Goal: Information Seeking & Learning: Learn about a topic

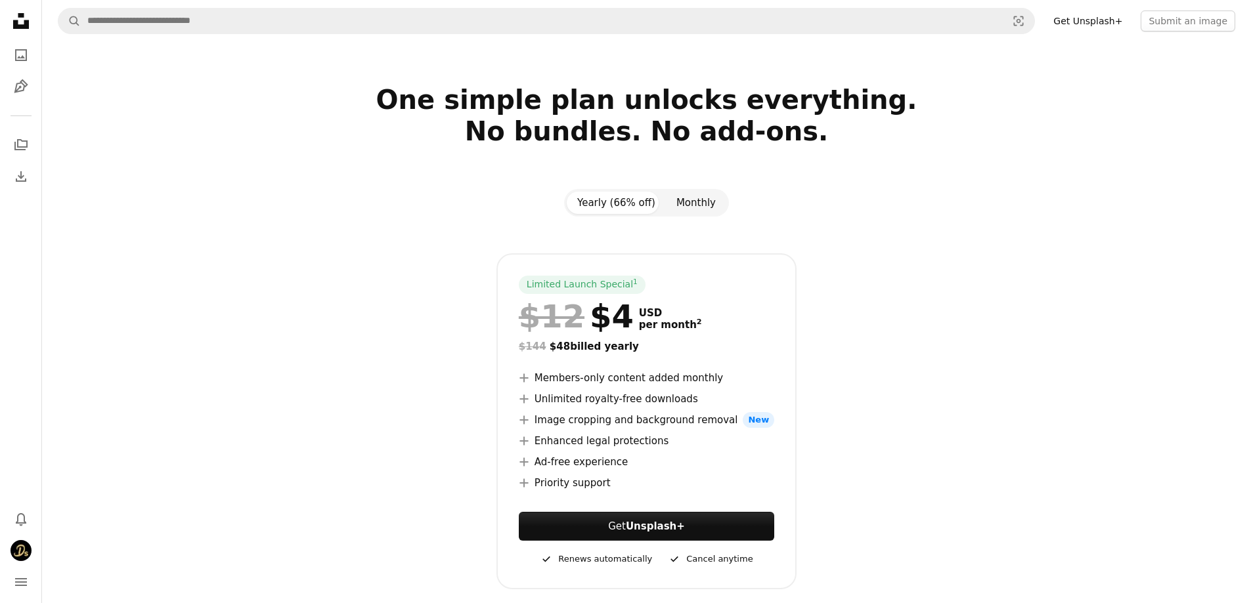
click at [697, 204] on button "Monthly" at bounding box center [696, 203] width 60 height 22
click at [1109, 24] on link "Get Unsplash+" at bounding box center [1087, 21] width 85 height 21
click at [13, 54] on icon "A photo" at bounding box center [21, 55] width 16 height 16
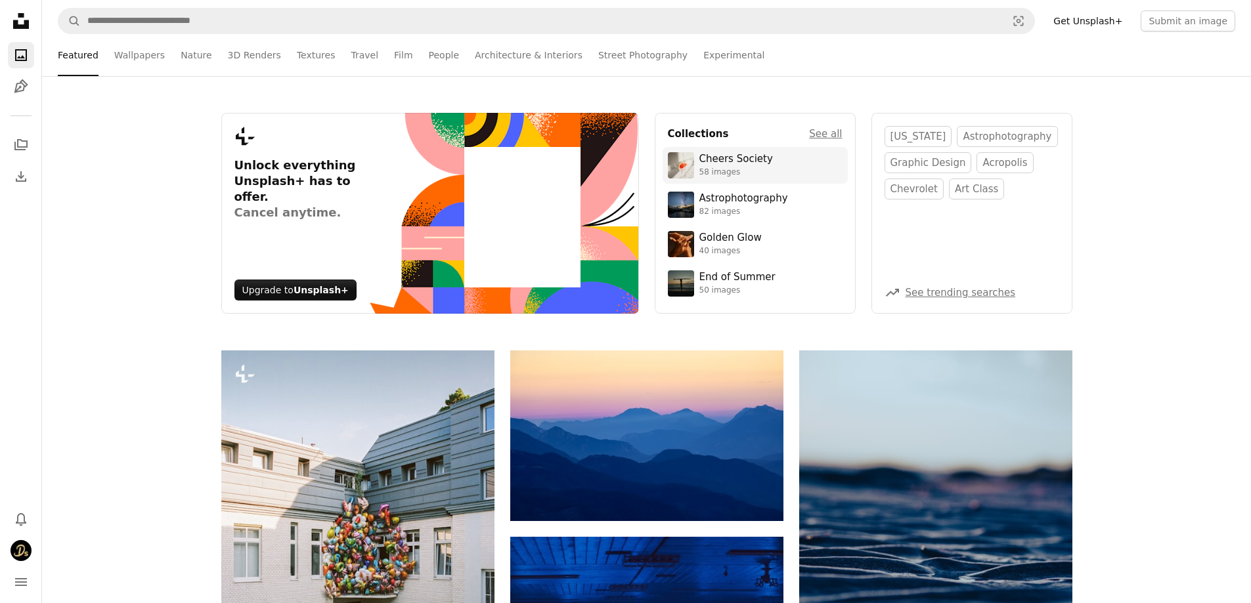
click at [751, 165] on div "Cheers Society" at bounding box center [736, 159] width 74 height 13
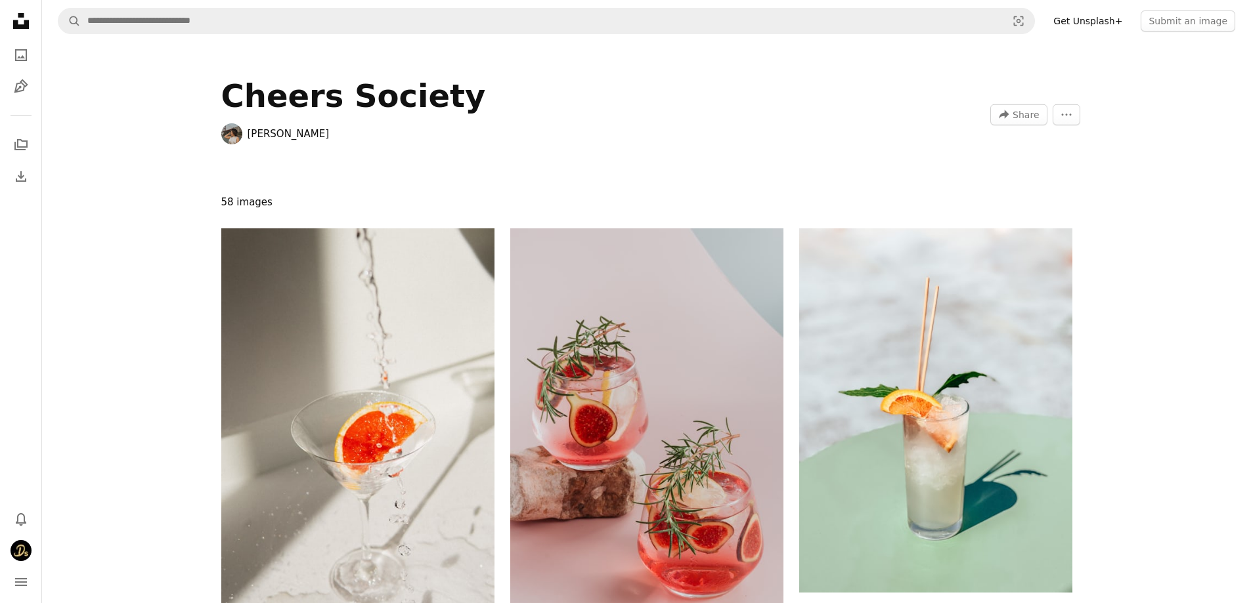
scroll to position [66, 0]
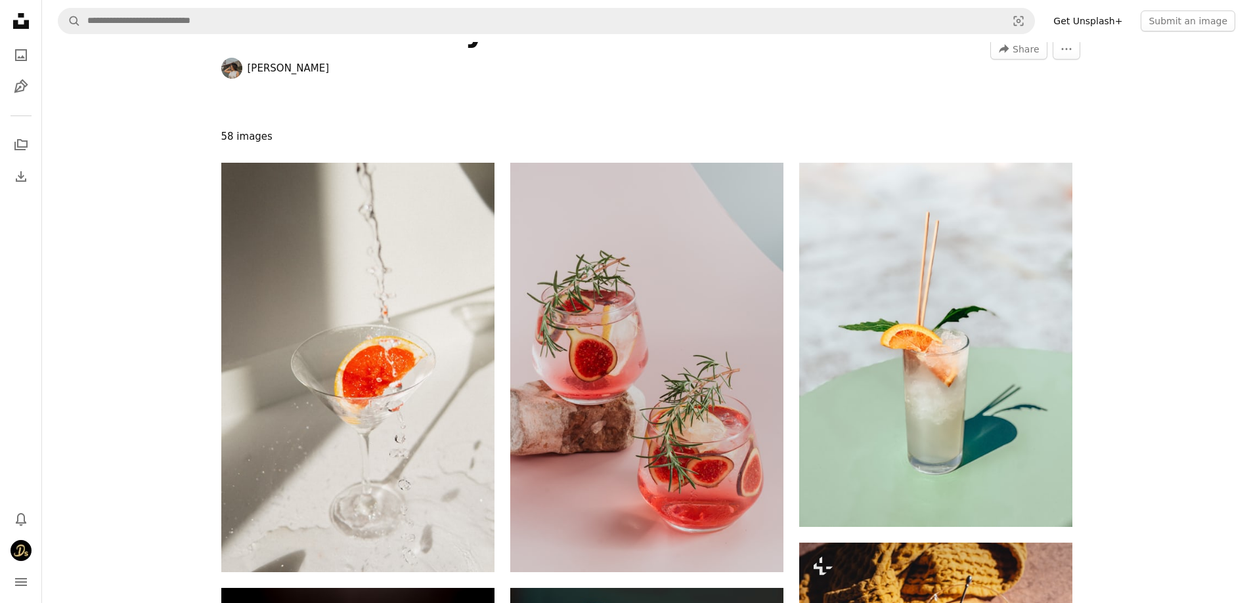
click at [21, 22] on icon "Unsplash logo Unsplash Home" at bounding box center [21, 21] width 26 height 26
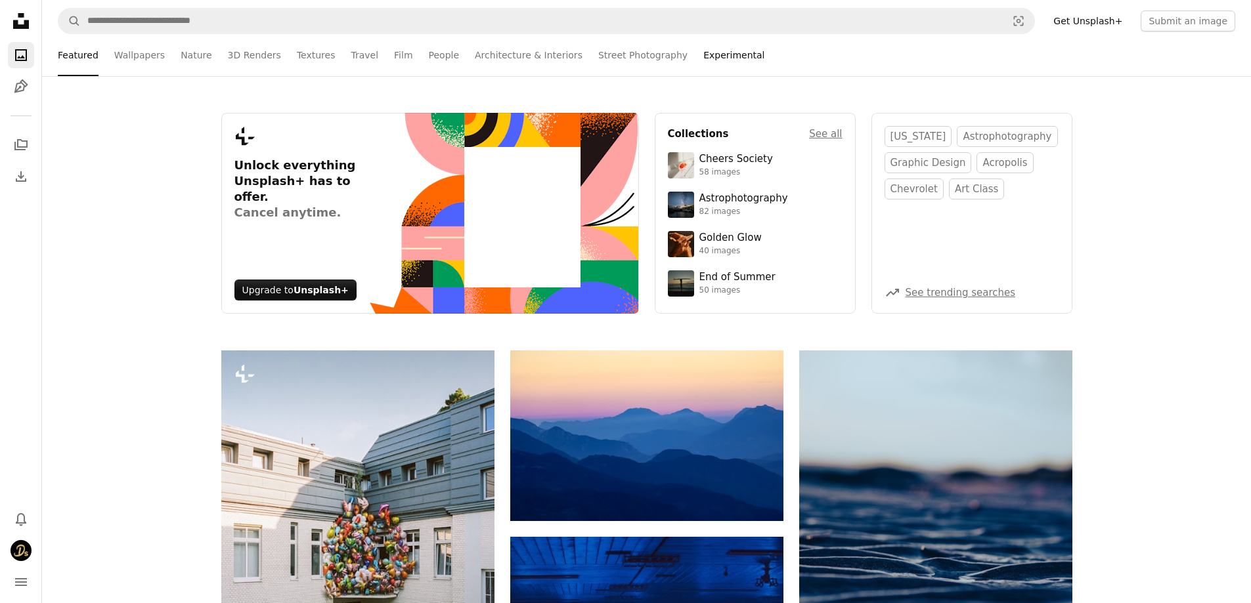
click at [703, 55] on link "Experimental" at bounding box center [733, 55] width 61 height 42
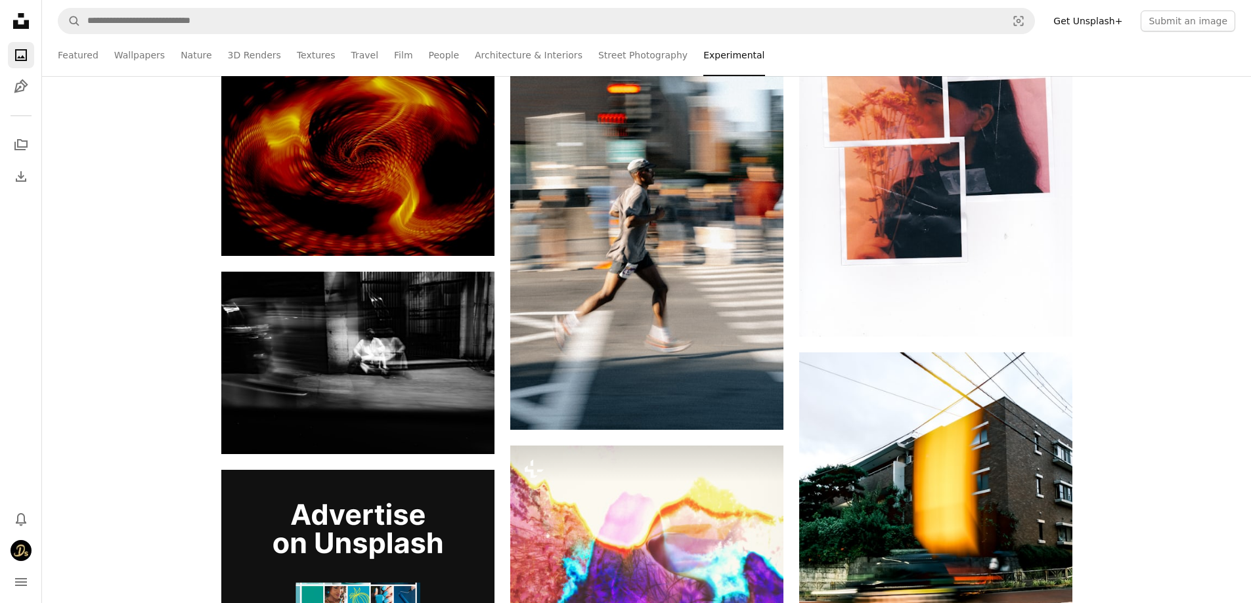
scroll to position [1970, 0]
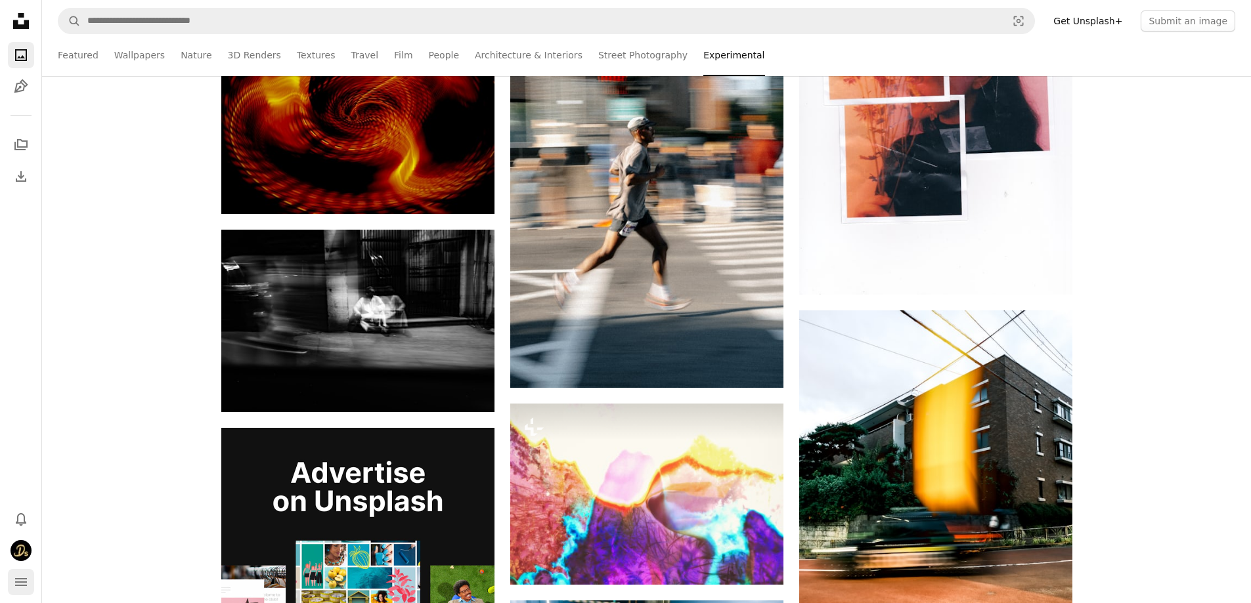
click at [17, 577] on icon "navigation menu" at bounding box center [21, 583] width 16 height 16
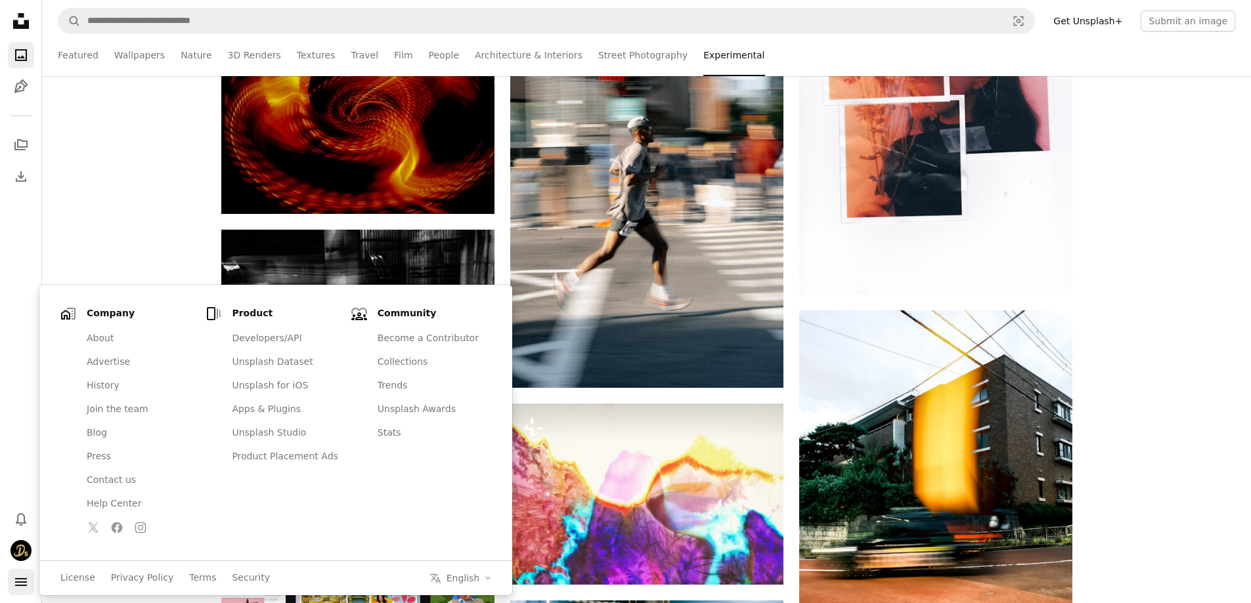
click at [17, 577] on icon "navigation menu" at bounding box center [21, 583] width 16 height 16
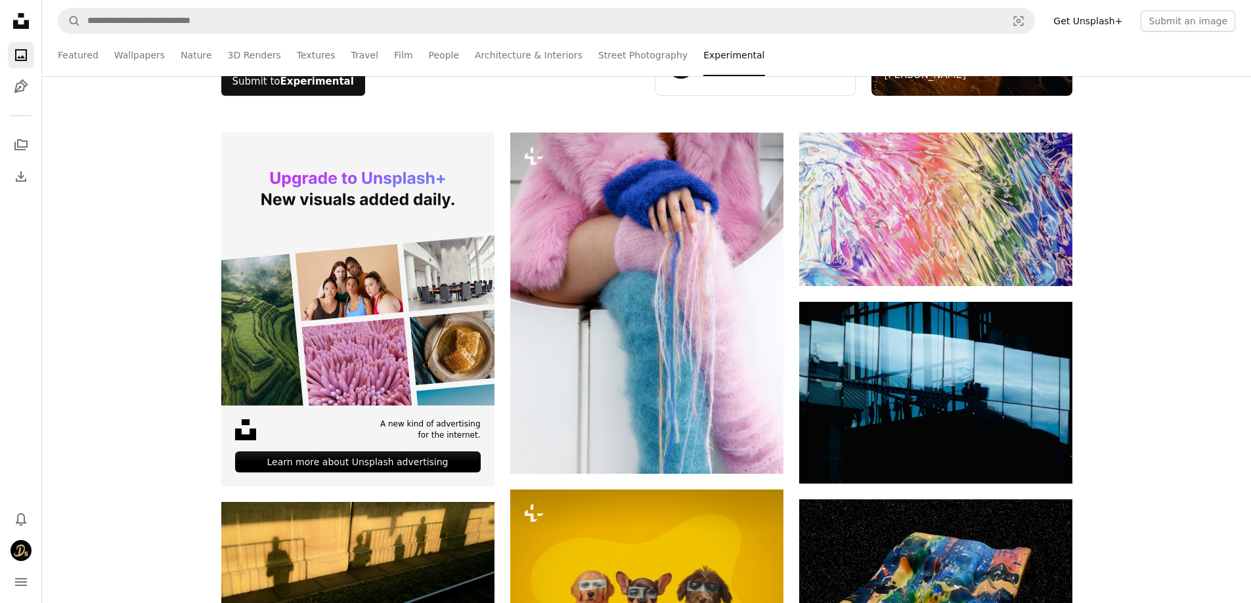
scroll to position [70, 0]
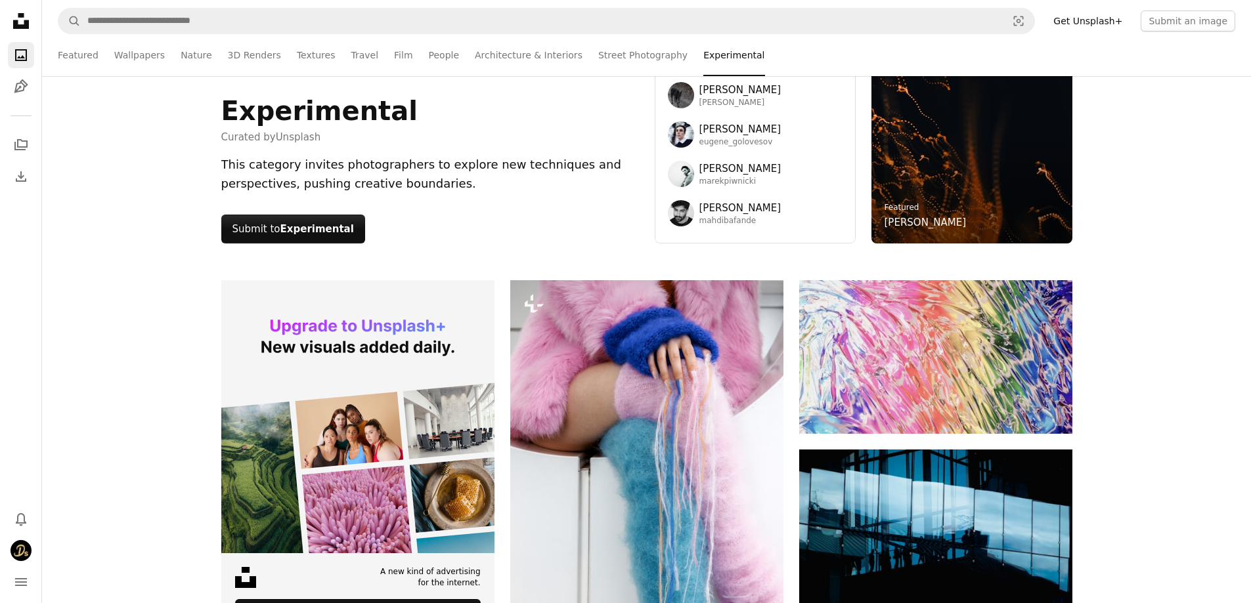
click at [15, 26] on icon at bounding box center [21, 21] width 16 height 16
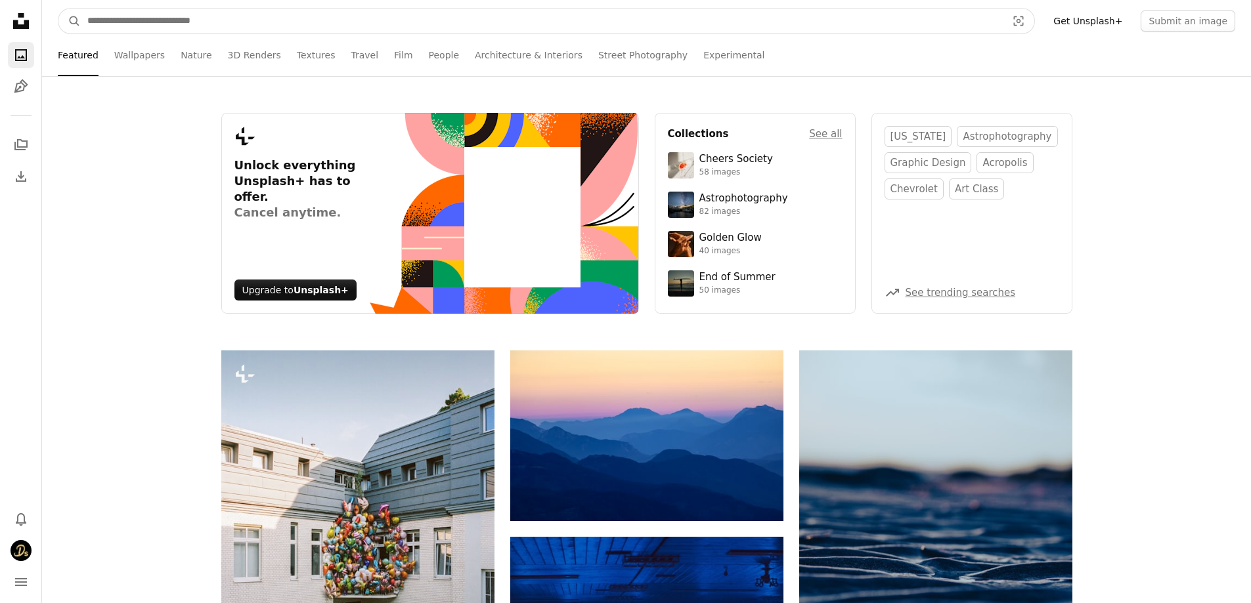
click at [131, 30] on input "Find visuals sitewide" at bounding box center [542, 21] width 922 height 25
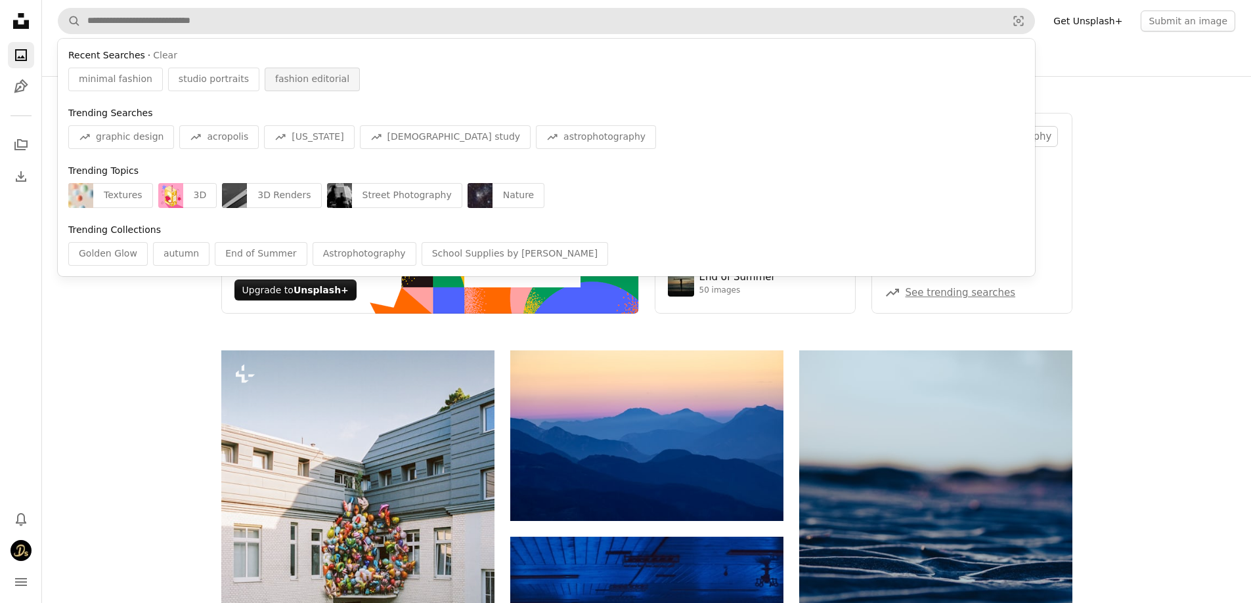
click at [318, 79] on span "fashion editorial" at bounding box center [312, 79] width 74 height 13
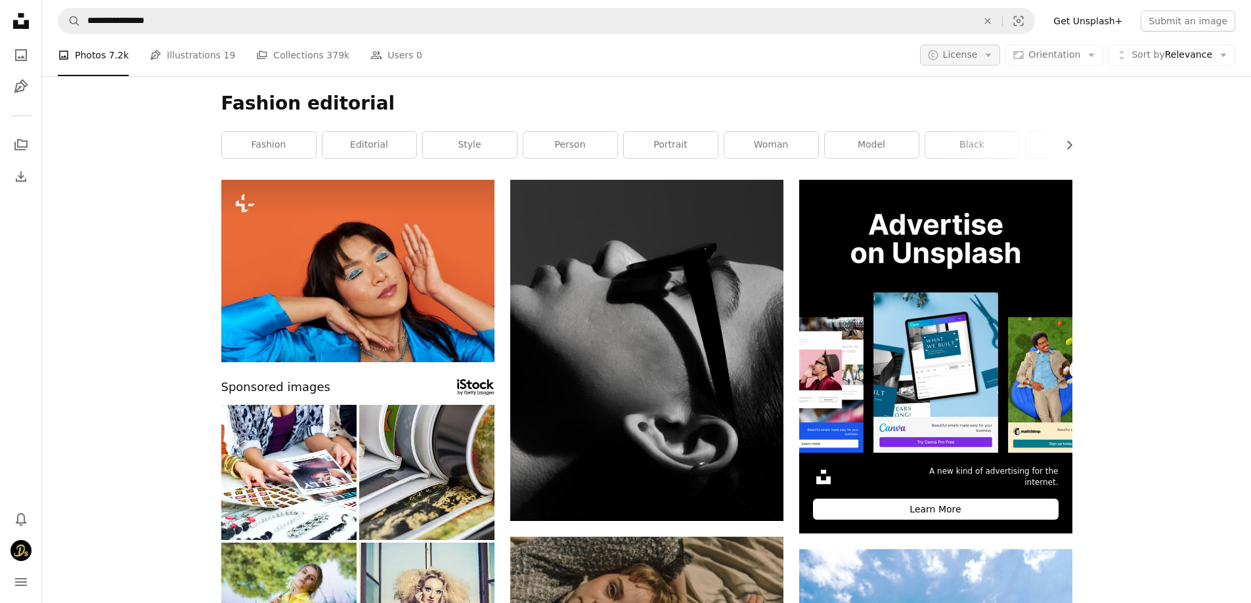
click at [978, 52] on span "License" at bounding box center [960, 54] width 35 height 11
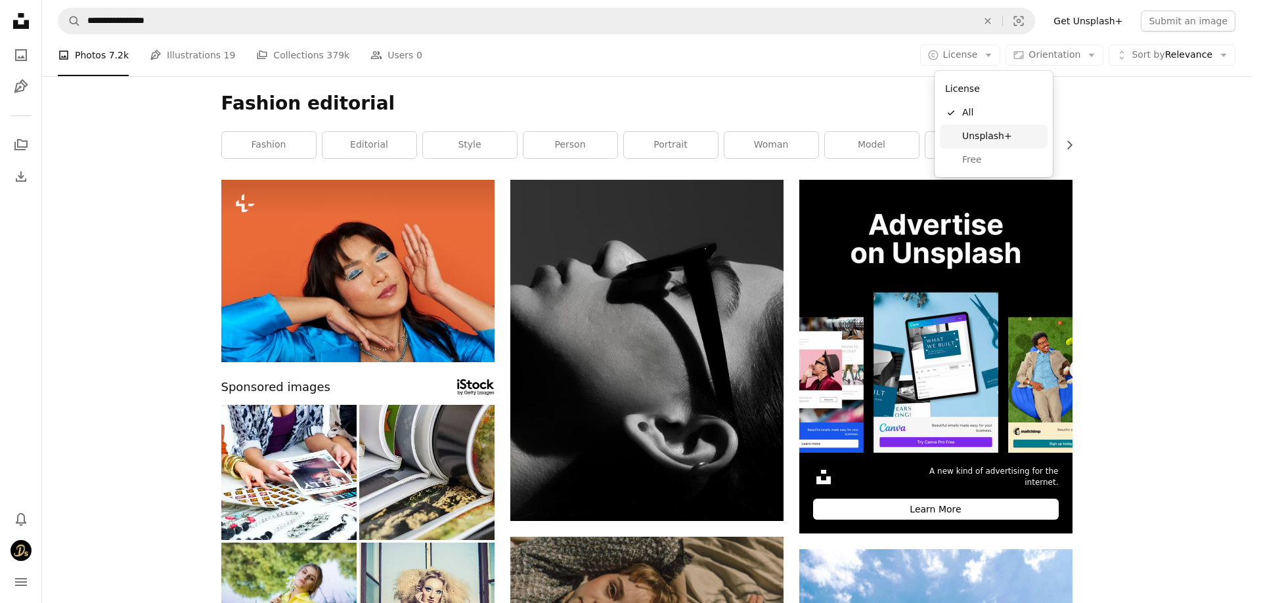
click at [984, 136] on span "Unsplash+" at bounding box center [1002, 136] width 80 height 13
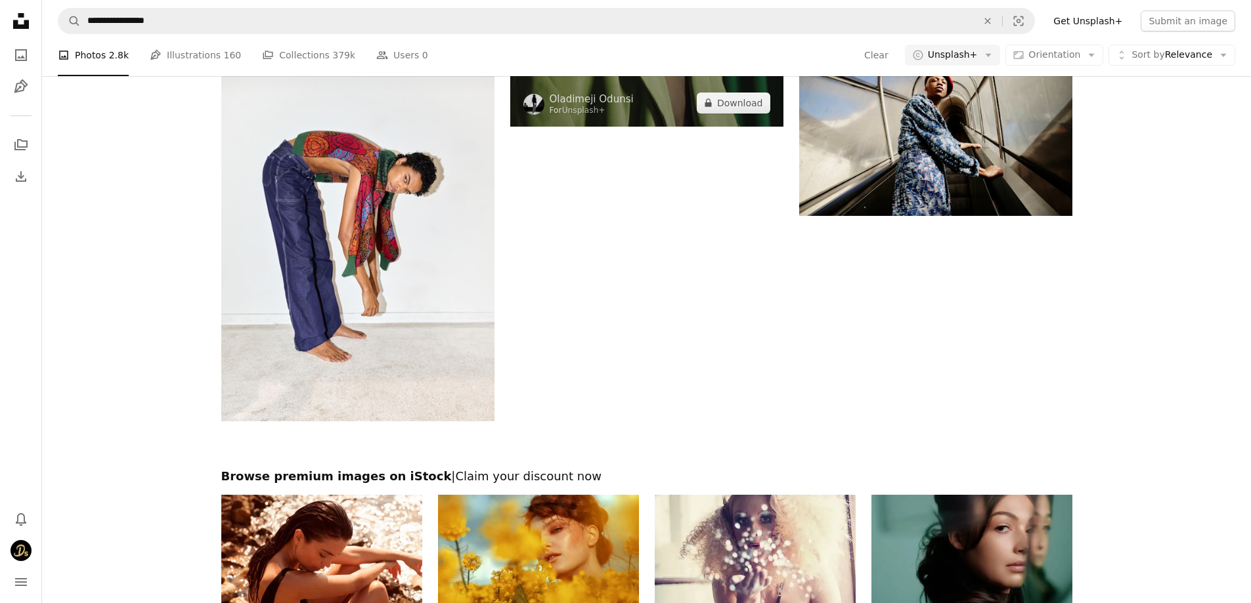
scroll to position [2298, 0]
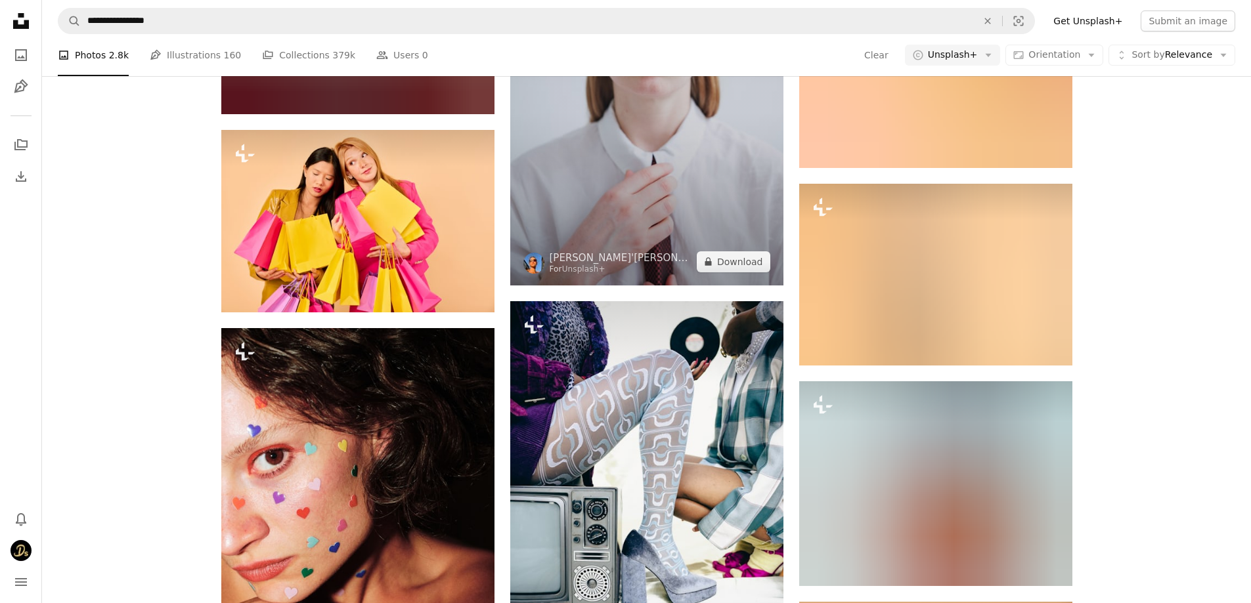
scroll to position [8864, 0]
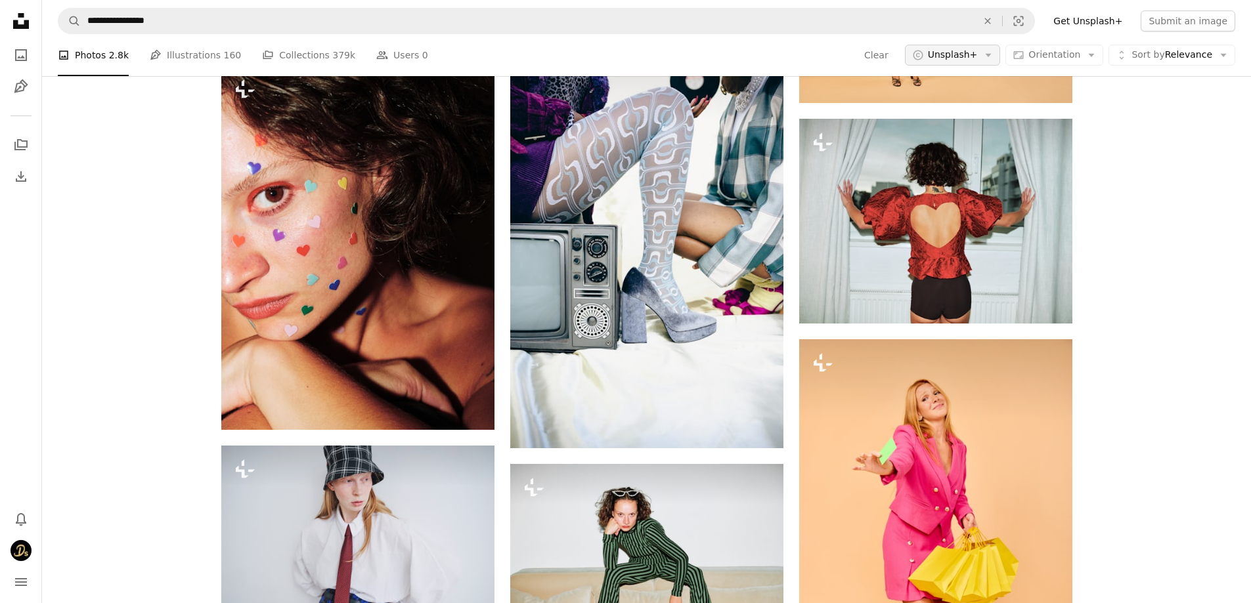
click at [990, 54] on button "A copyright icon © Unsplash+ Arrow down" at bounding box center [953, 55] width 96 height 21
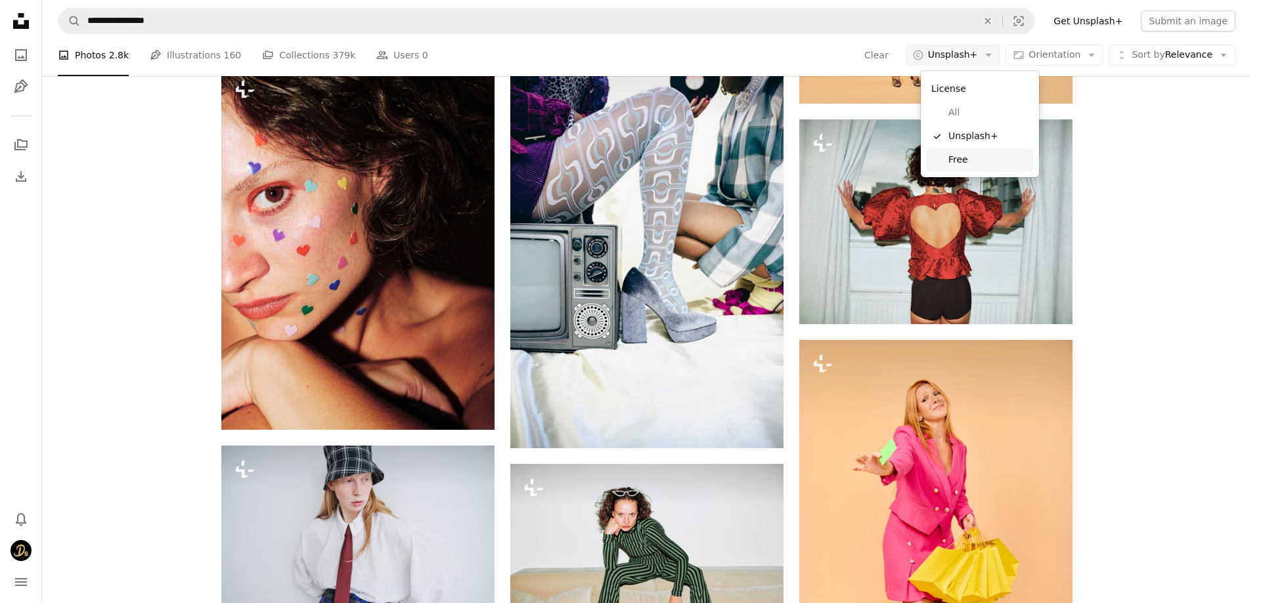
click at [974, 160] on span "Free" at bounding box center [988, 160] width 80 height 13
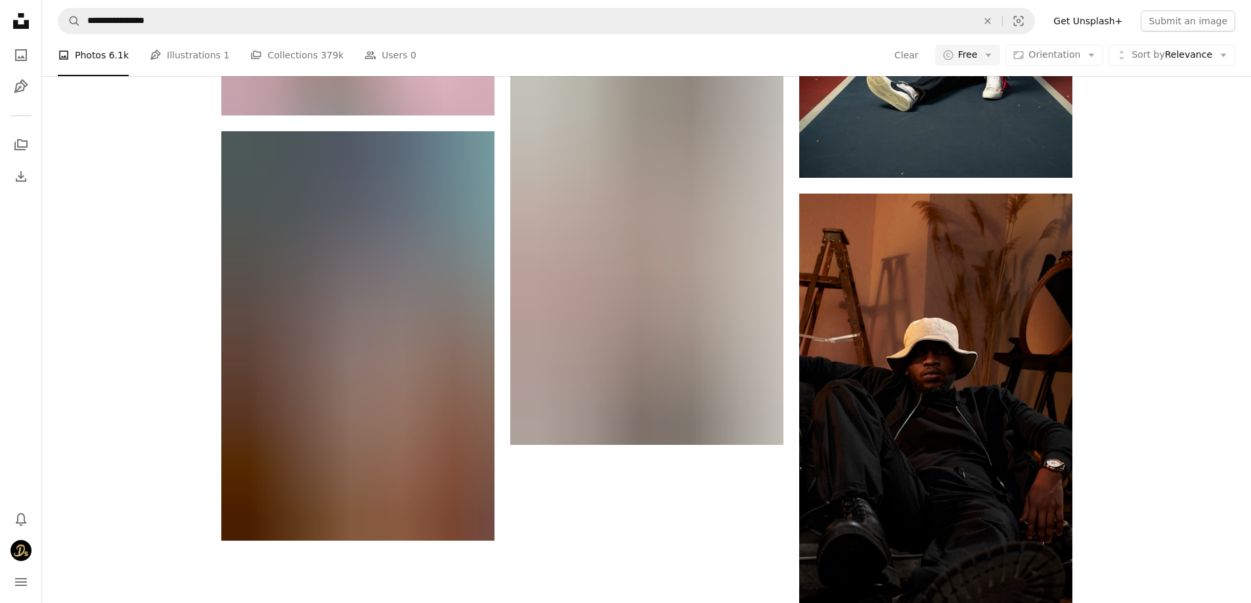
scroll to position [5384, 0]
